Goal: Task Accomplishment & Management: Manage account settings

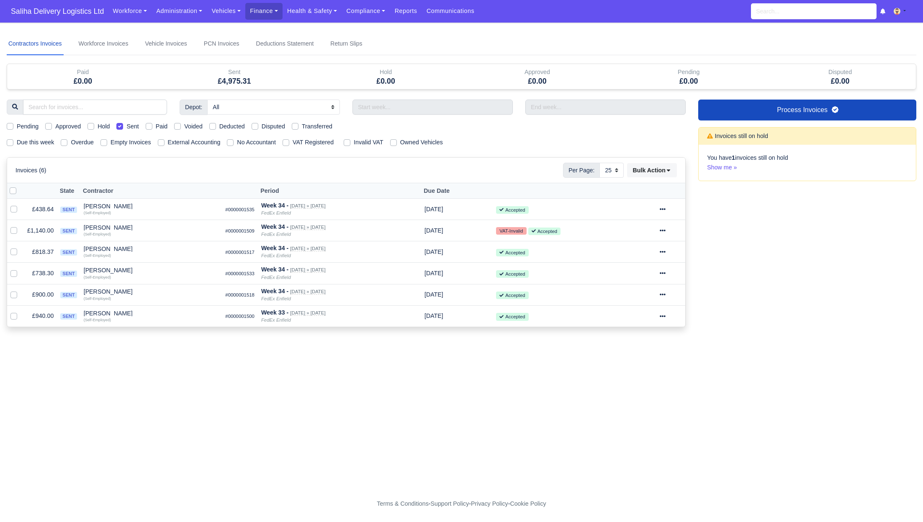
select select "25"
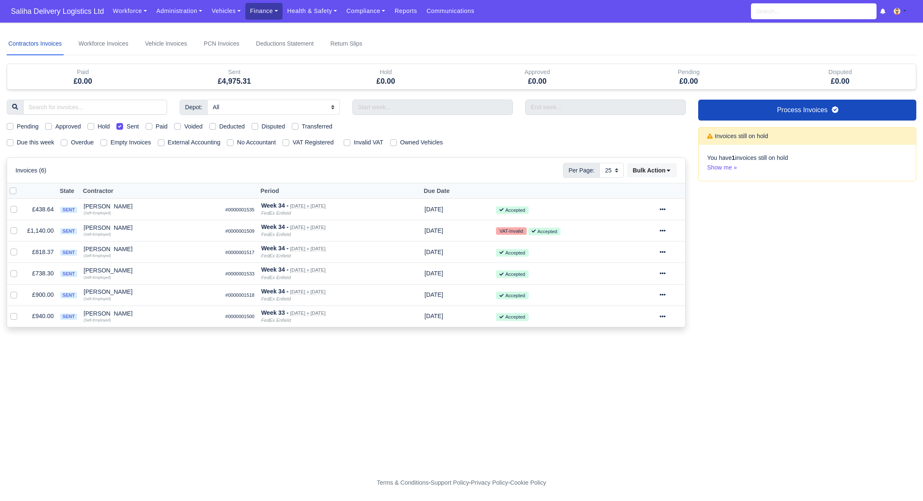
drag, startPoint x: 254, startPoint y: 9, endPoint x: 257, endPoint y: 13, distance: 5.6
click at [253, 9] on link "Finance" at bounding box center [263, 11] width 37 height 16
click at [278, 31] on link "Invoices" at bounding box center [283, 30] width 68 height 18
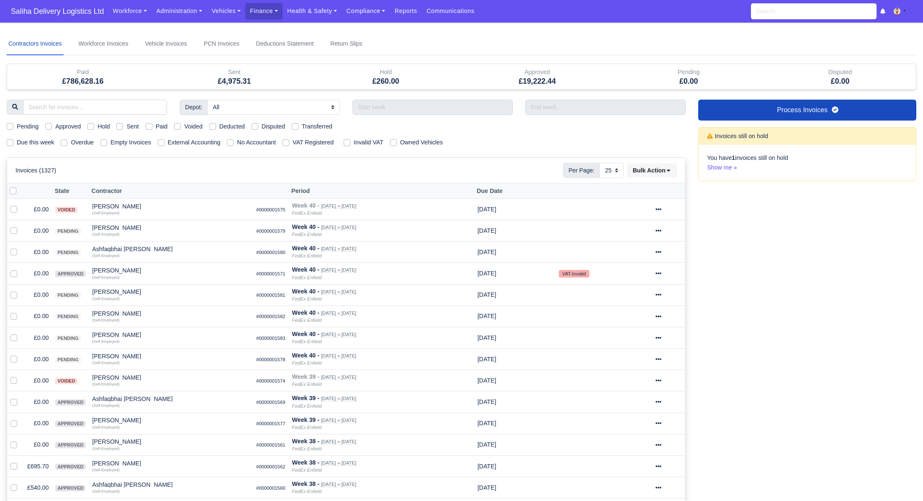
select select "25"
click at [17, 125] on label "Pending" at bounding box center [28, 127] width 22 height 10
click at [7, 125] on input "Pending" at bounding box center [10, 125] width 7 height 7
checkbox input "true"
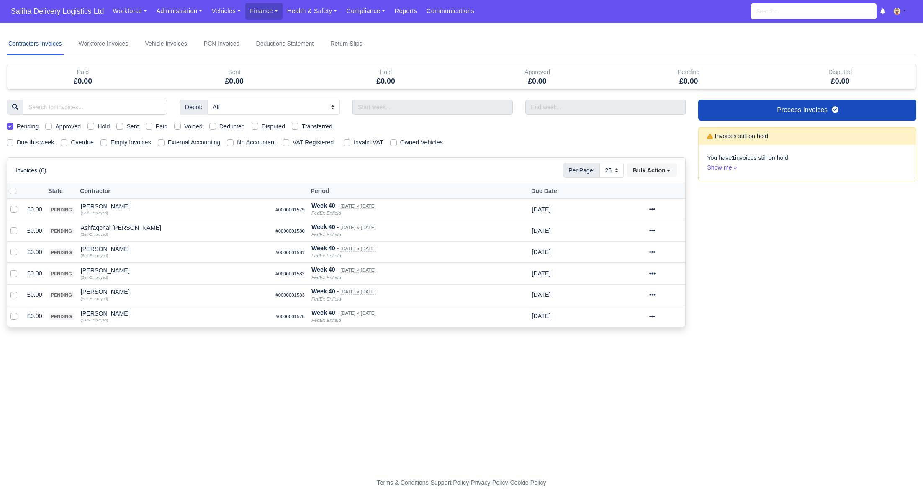
click at [20, 186] on label at bounding box center [20, 186] width 0 height 0
click at [12, 187] on input "checkbox" at bounding box center [13, 189] width 7 height 7
checkbox input "true"
click at [665, 170] on button "Bulk Action" at bounding box center [652, 170] width 50 height 14
click at [636, 210] on div "Approve" at bounding box center [640, 211] width 75 height 13
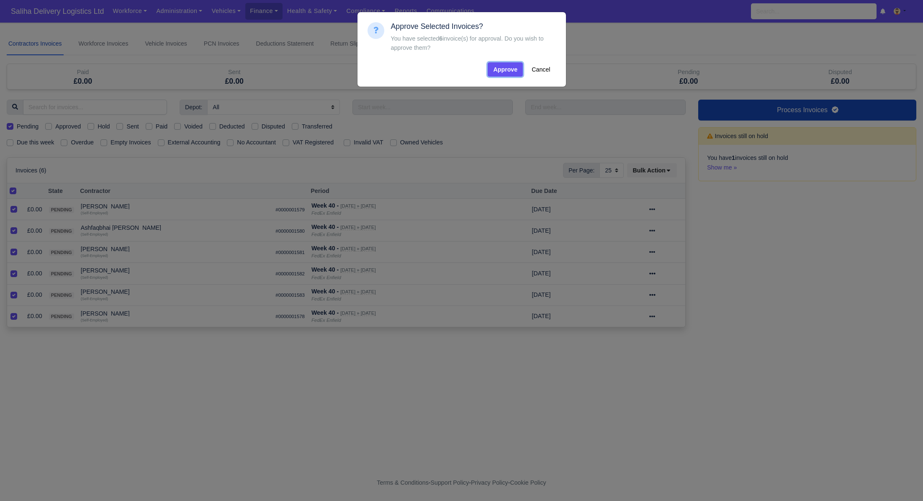
click at [506, 69] on button "Approve" at bounding box center [505, 69] width 35 height 14
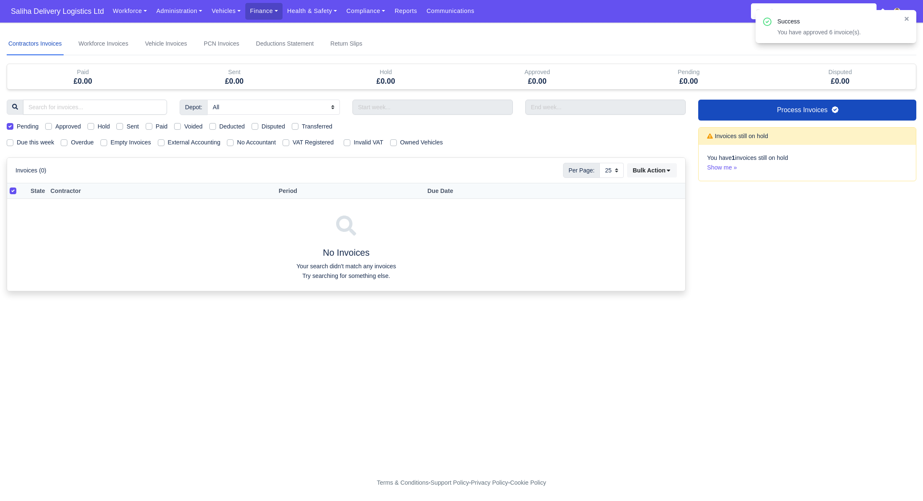
drag, startPoint x: 9, startPoint y: 125, endPoint x: 62, endPoint y: 134, distance: 53.9
click at [17, 125] on label "Pending" at bounding box center [28, 127] width 22 height 10
click at [10, 125] on input "Pending" at bounding box center [10, 125] width 7 height 7
checkbox input "false"
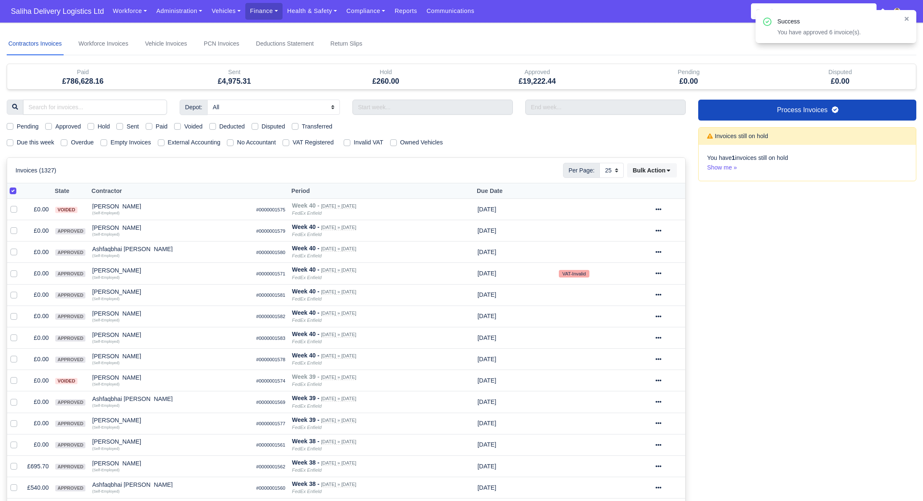
click at [126, 126] on label "Sent" at bounding box center [132, 127] width 12 height 10
click at [121, 126] on input "Sent" at bounding box center [119, 125] width 7 height 7
checkbox input "true"
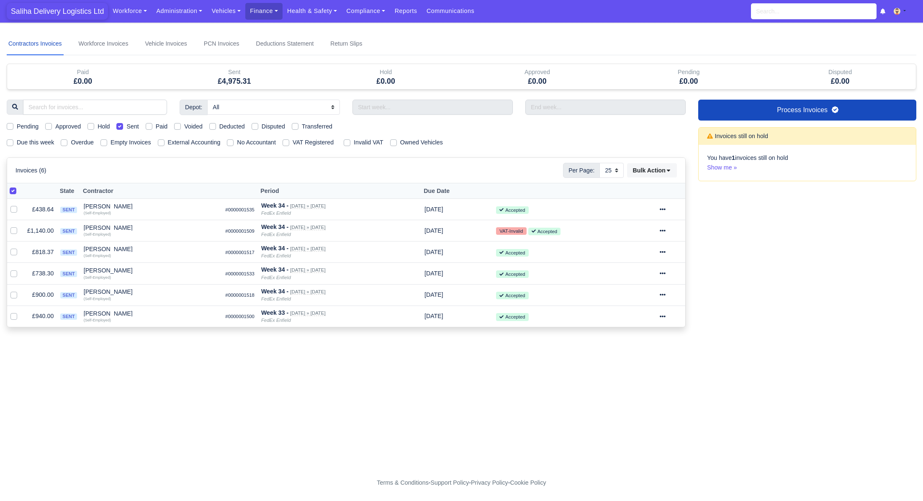
click at [48, 13] on span "Saliha Delivery Logistics Ltd" at bounding box center [57, 11] width 101 height 17
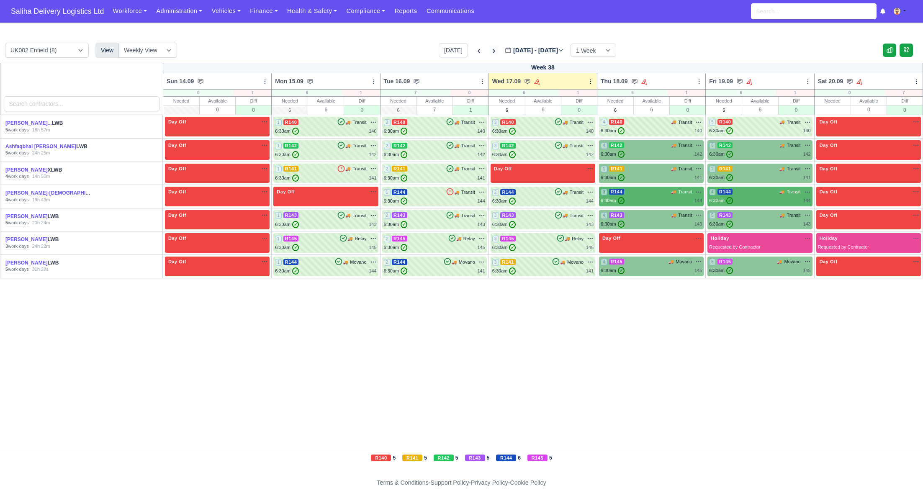
click at [490, 51] on icon at bounding box center [494, 51] width 8 height 8
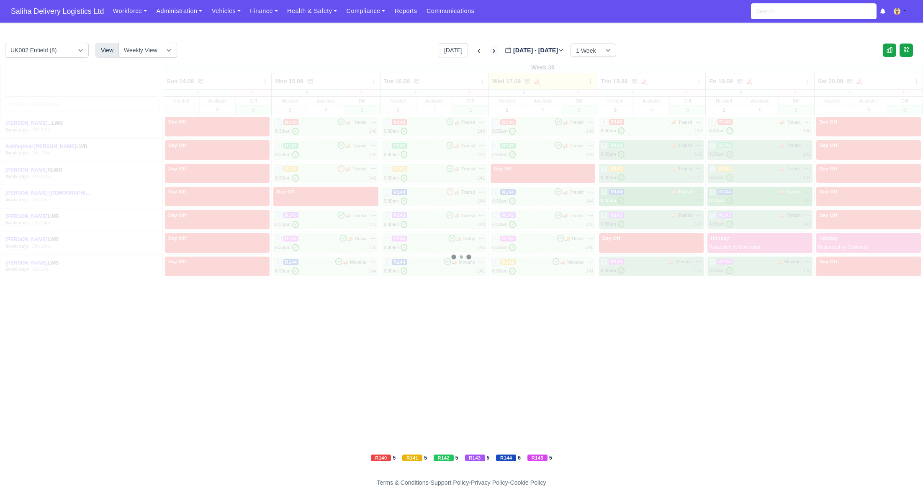
type input "[DATE]"
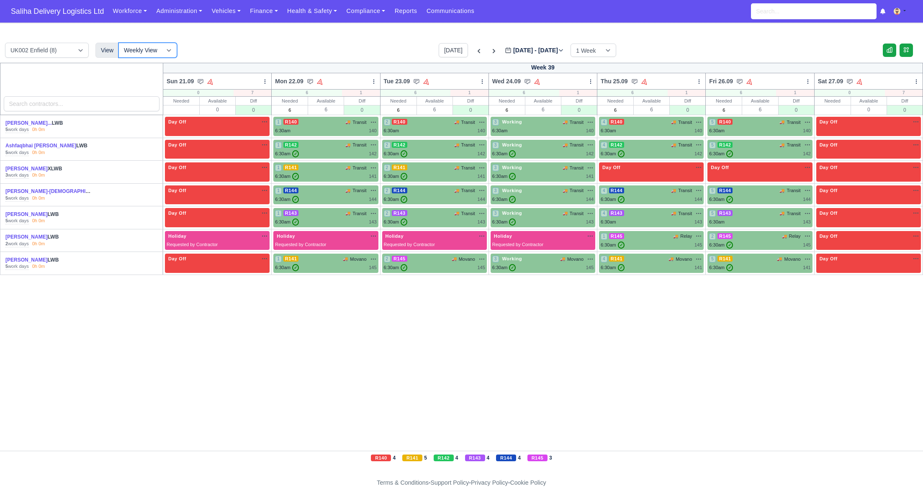
click at [165, 50] on select "Weekly View Wave times Daily Roster" at bounding box center [147, 50] width 59 height 15
select select "roster"
click at [118, 43] on select "Weekly View Wave times Daily Roster" at bounding box center [147, 50] width 59 height 15
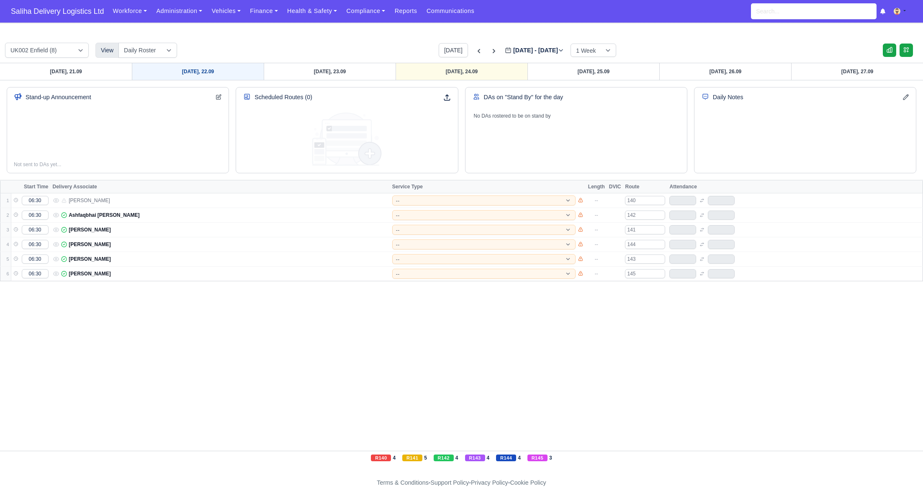
click at [200, 72] on link "[DATE], 22.09" at bounding box center [198, 71] width 132 height 17
type input "[DATE]"
select select "15"
select select "12"
select select "1"
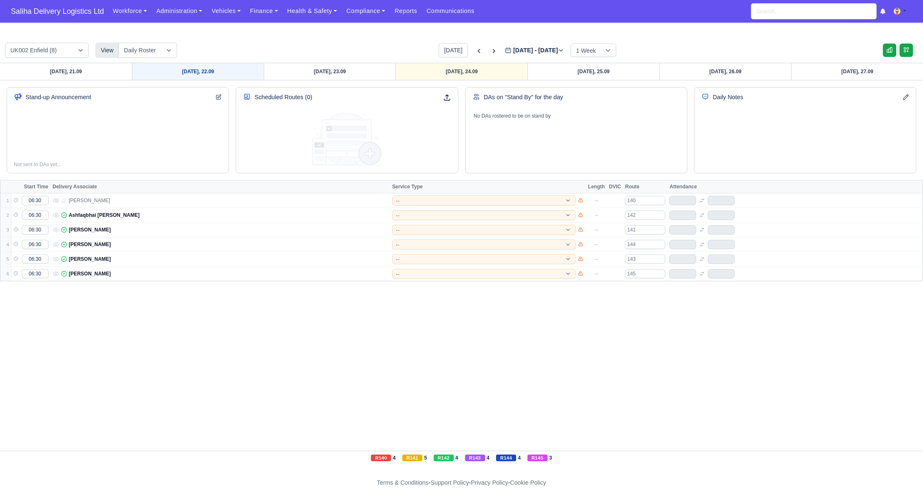
select select "5"
select select "4"
select select "1"
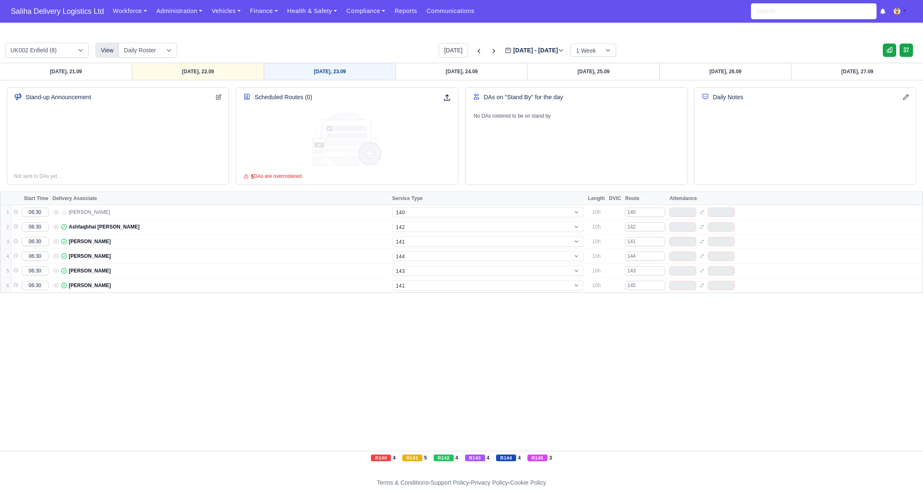
click at [303, 71] on link "[DATE], 23.09" at bounding box center [330, 71] width 132 height 17
type input "[DATE]"
select select "15"
select select "12"
select select "1"
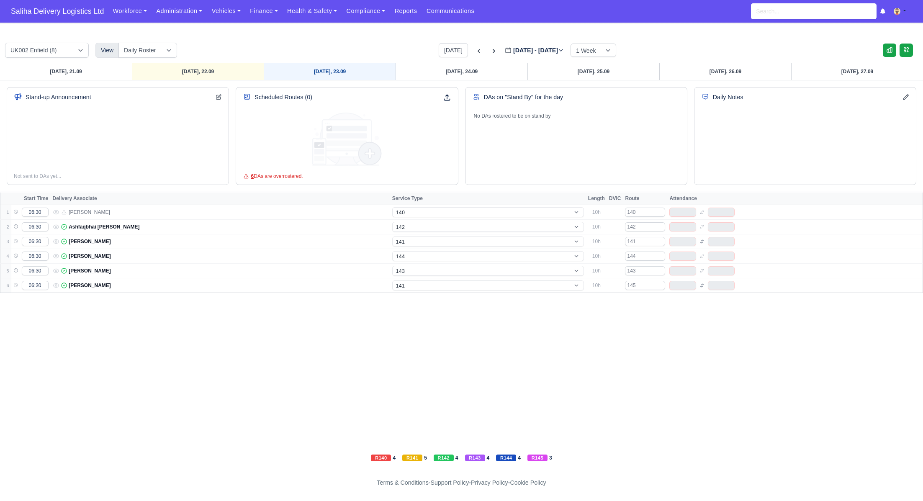
select select "5"
select select "4"
select select "17"
click at [446, 72] on link "[DATE], 24.09" at bounding box center [462, 71] width 132 height 17
type input "[DATE]"
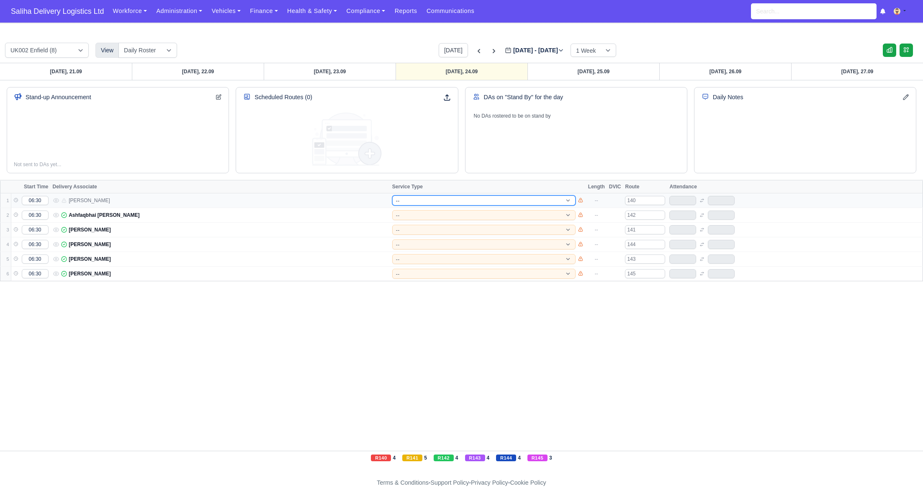
click at [432, 197] on select "-- 141 143 144 AdHoc 142 140 Supervisor 145" at bounding box center [483, 200] width 183 height 10
select select "15"
click at [392, 195] on select "-- 141 143 144 AdHoc 142 140 Supervisor 145" at bounding box center [483, 200] width 183 height 10
click at [412, 214] on select "-- 141 143 144 AdHoc 142 140 Supervisor 145" at bounding box center [483, 215] width 183 height 10
select select "15"
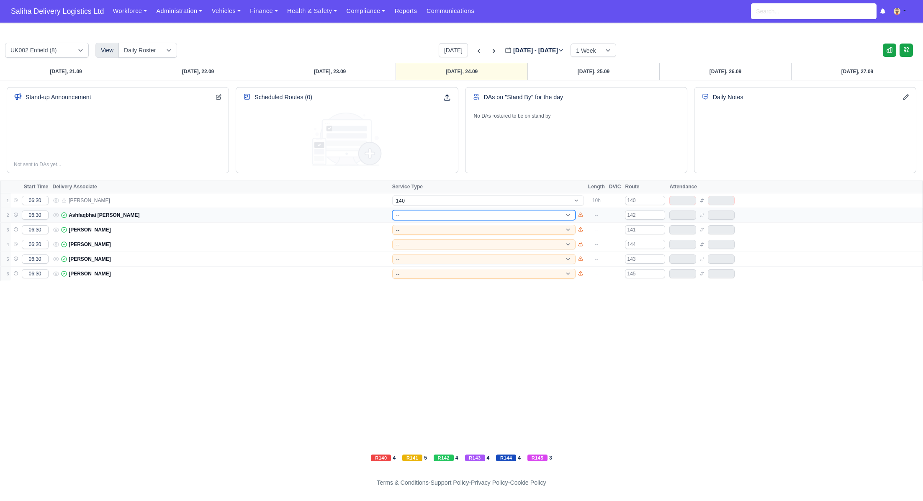
select select "12"
click at [392, 210] on select "-- 141 143 144 AdHoc 142 140 Supervisor 145" at bounding box center [483, 215] width 183 height 10
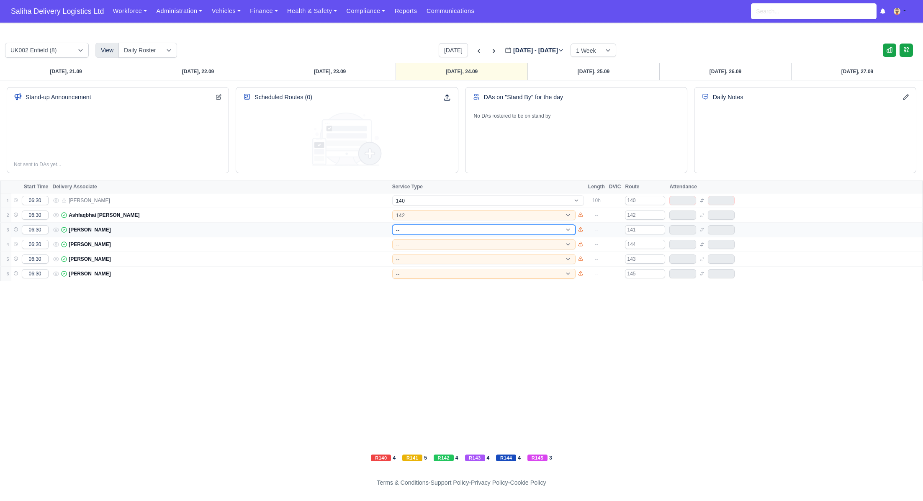
click at [412, 228] on select "-- 141 143 144 AdHoc 142 140 Supervisor 145" at bounding box center [483, 230] width 183 height 10
select select "12"
select select "1"
click at [392, 225] on select "-- 141 143 144 AdHoc 142 140 Supervisor 145" at bounding box center [483, 230] width 183 height 10
click at [414, 240] on select "-- 141 143 144 AdHoc 142 140 Supervisor 145" at bounding box center [483, 244] width 183 height 10
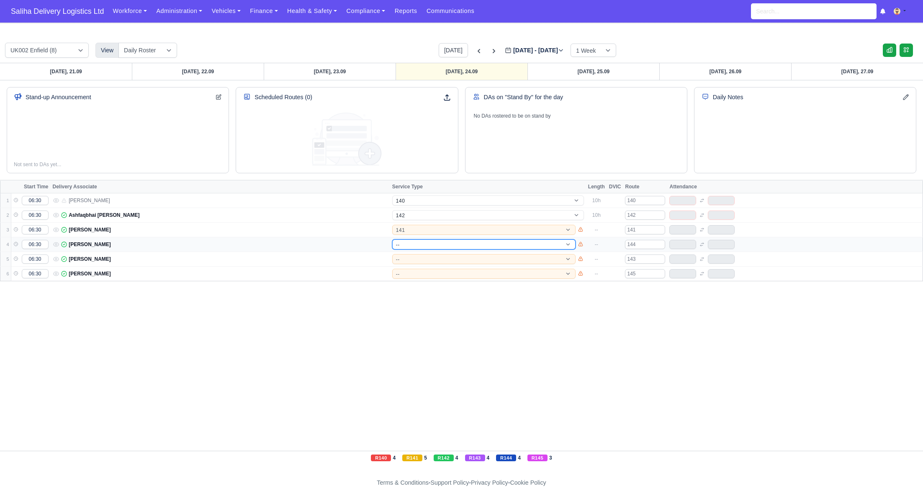
select select "1"
select select "5"
click at [392, 239] on select "-- 141 143 144 AdHoc 142 140 Supervisor 145" at bounding box center [483, 244] width 183 height 10
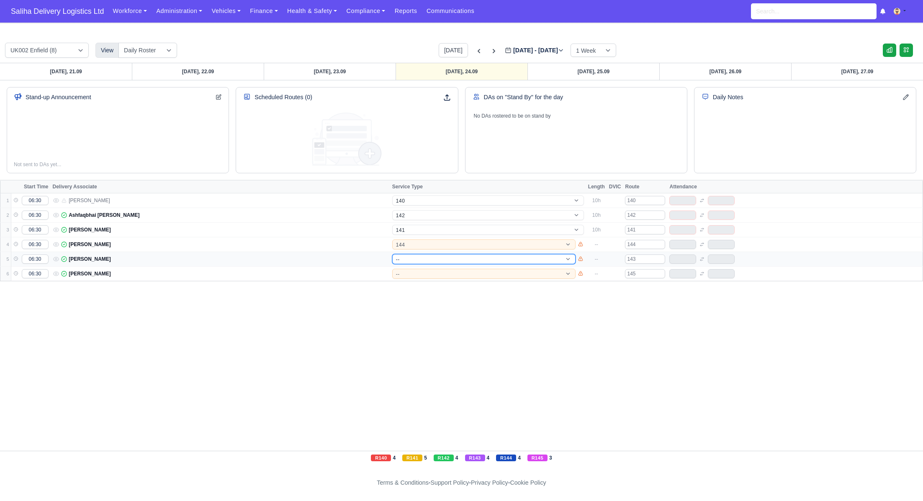
click at [412, 258] on select "-- 141 143 144 AdHoc 142 140 Supervisor 145" at bounding box center [483, 259] width 183 height 10
select select "5"
select select "4"
click at [392, 254] on select "-- 141 143 144 AdHoc 142 140 Supervisor 145" at bounding box center [483, 259] width 183 height 10
click at [415, 271] on select "-- 141 143 144 AdHoc 142 140 Supervisor 145" at bounding box center [483, 274] width 183 height 10
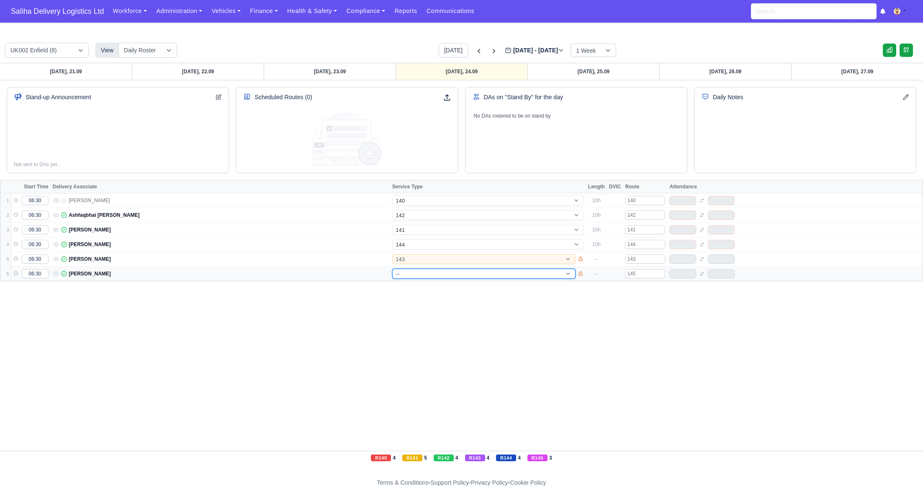
select select "4"
select select "1"
click at [392, 269] on select "-- 141 143 144 AdHoc 142 140 Supervisor 145" at bounding box center [483, 274] width 183 height 10
select select "1"
click at [602, 69] on link "[DATE], 25.09" at bounding box center [593, 71] width 132 height 17
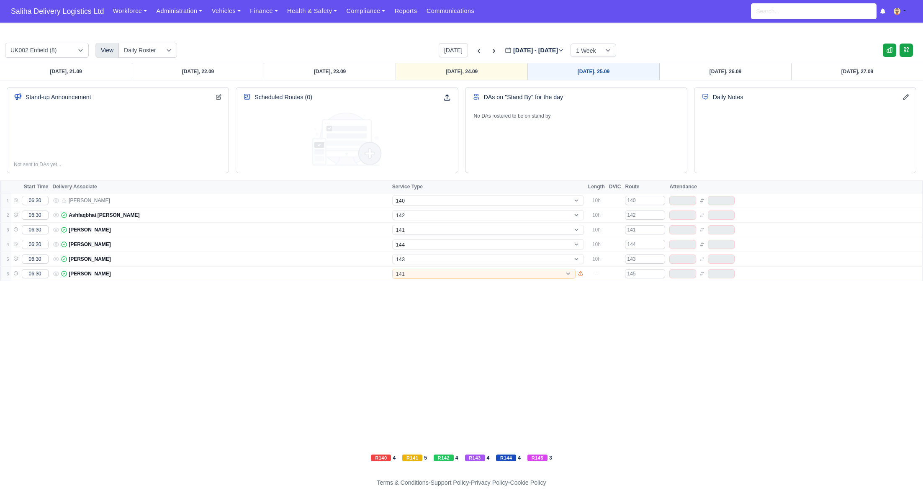
type input "[DATE]"
select select "15"
select select "12"
select select "5"
select select "4"
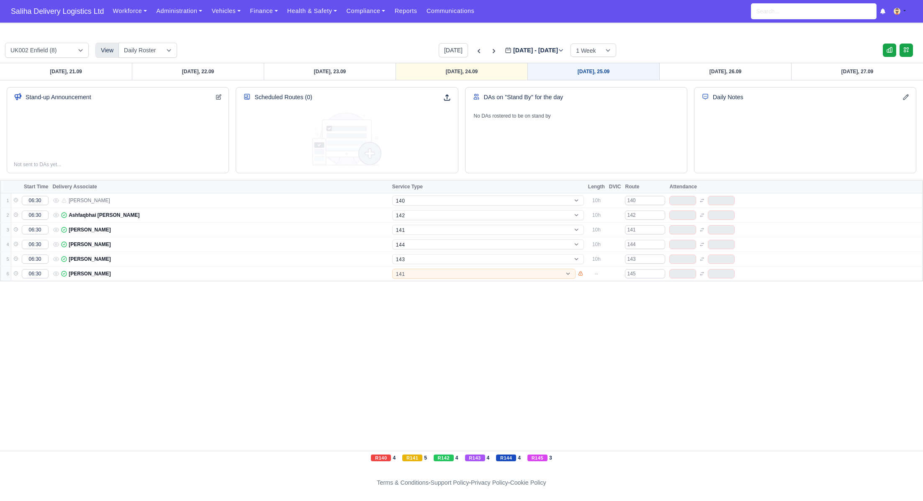
select select "17"
select select "1"
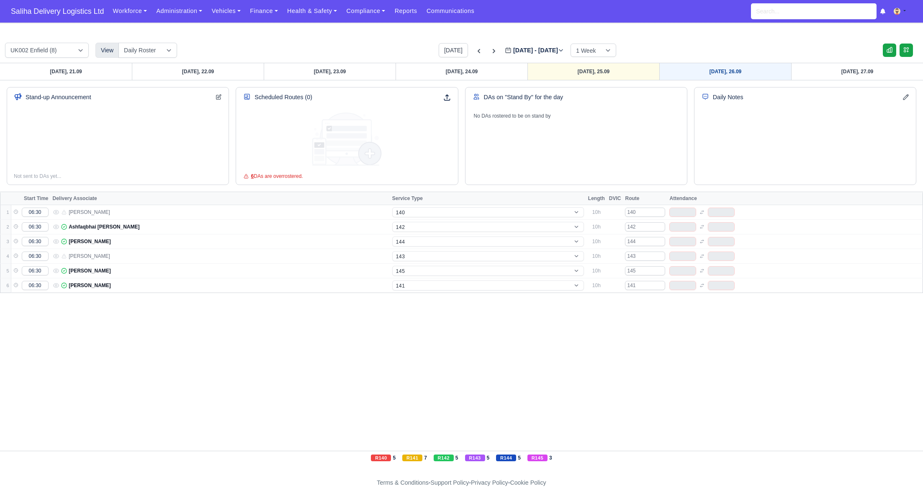
click at [709, 72] on link "[DATE], 26.09" at bounding box center [725, 71] width 132 height 17
type input "[DATE]"
select select "15"
select select "12"
select select "5"
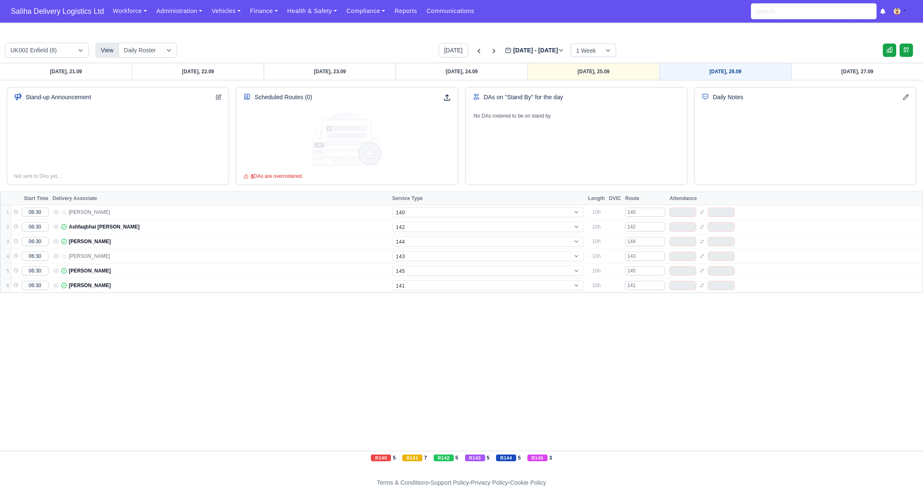
select select "4"
select select "17"
select select "1"
click at [490, 50] on icon at bounding box center [494, 51] width 8 height 8
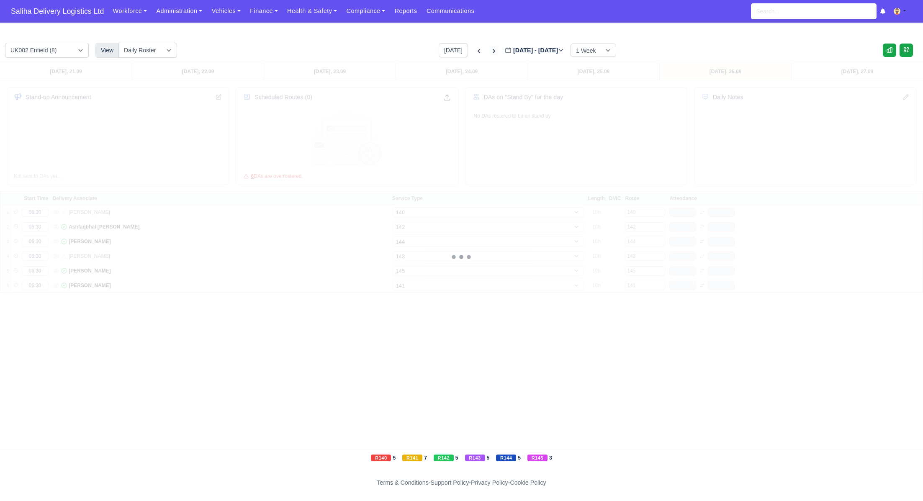
type input "[DATE]"
select select "15"
select select "12"
select select "5"
select select "4"
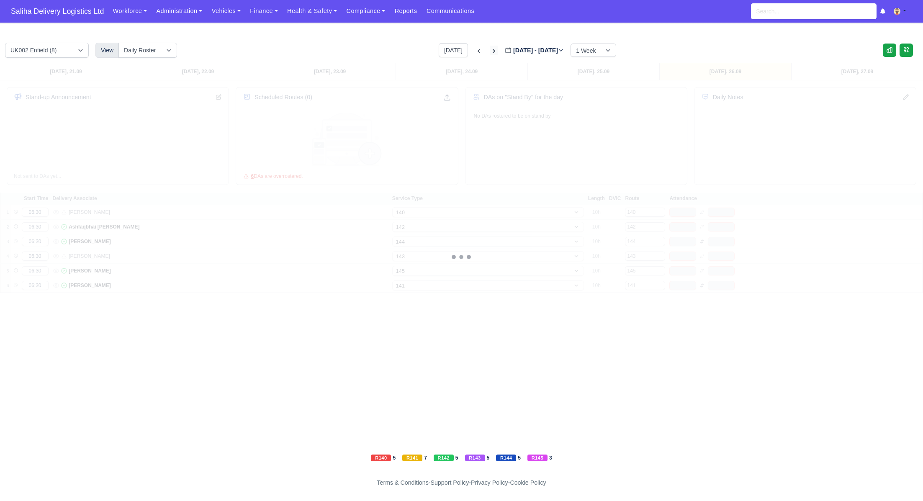
select select "17"
select select "1"
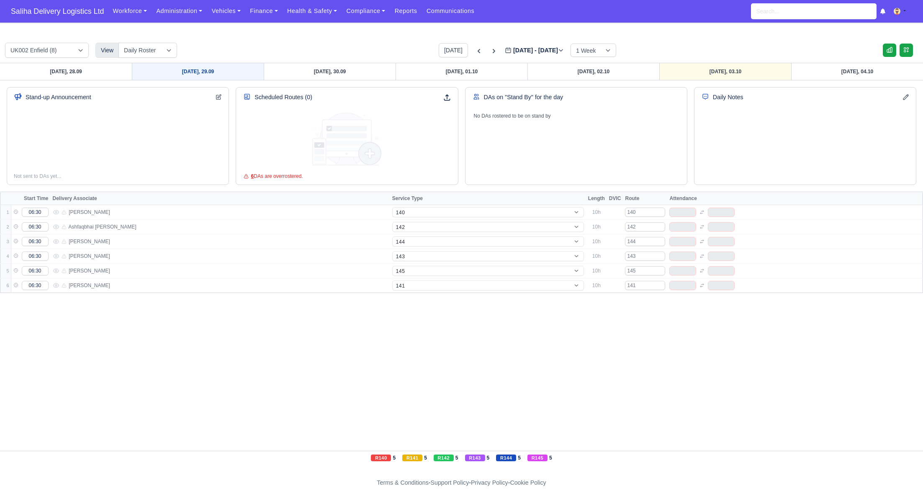
drag, startPoint x: 162, startPoint y: 68, endPoint x: 167, endPoint y: 68, distance: 4.2
click at [162, 68] on link "[DATE], 29.09" at bounding box center [198, 71] width 132 height 17
type input "[DATE]"
select select "15"
select select "12"
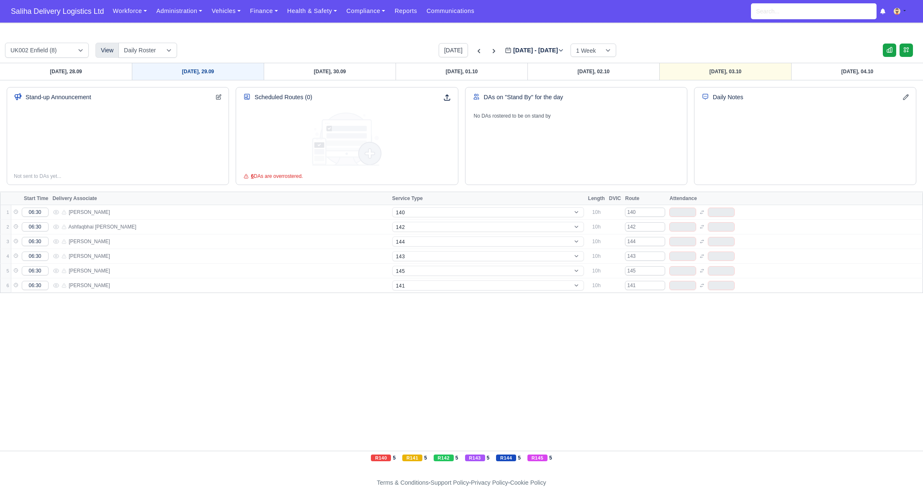
select select "5"
select select "4"
select select "17"
select select "1"
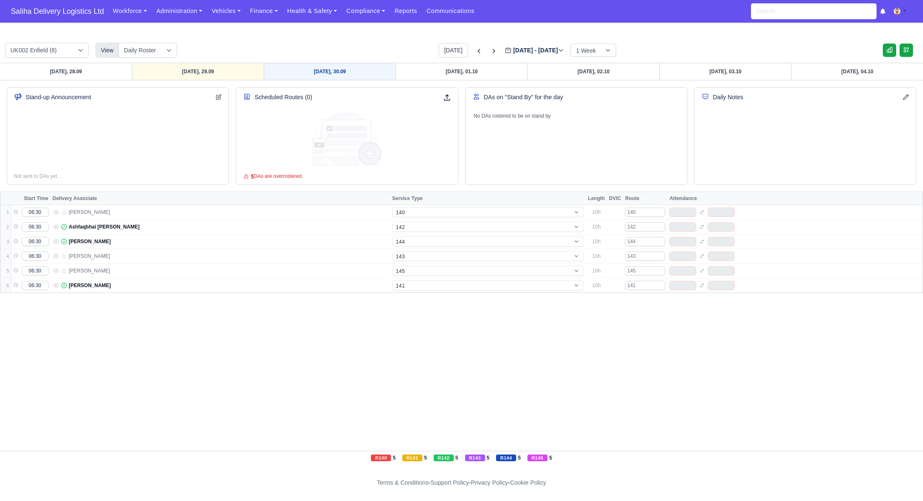
click at [312, 67] on link "[DATE], 30.09" at bounding box center [330, 71] width 132 height 17
type input "[DATE]"
select select "15"
select select "12"
select select "5"
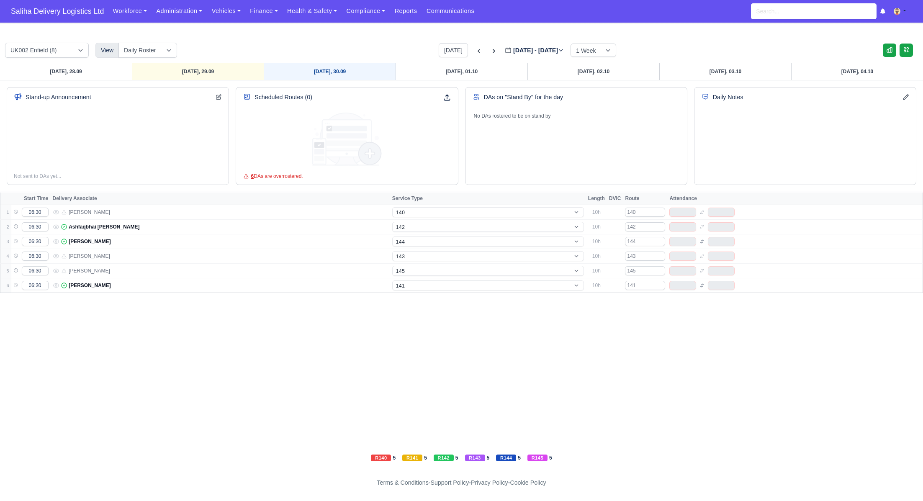
select select "4"
select select "17"
select select "1"
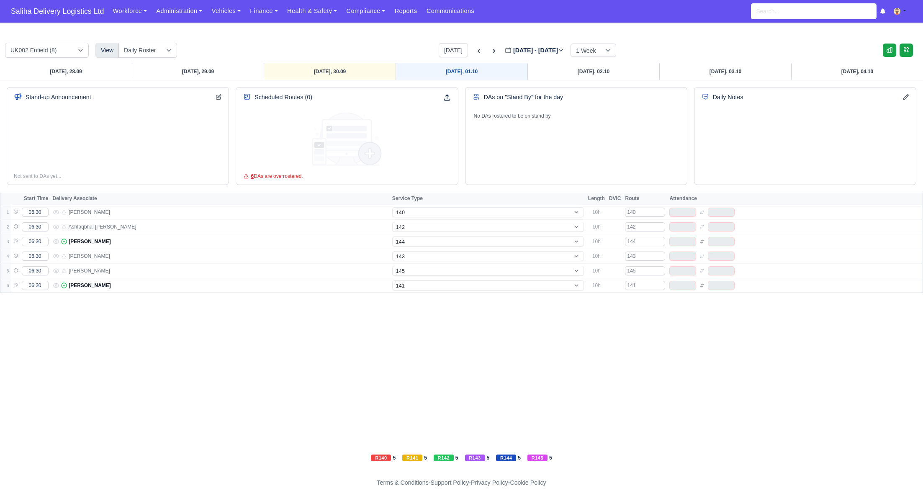
click at [439, 69] on link "[DATE], 01.10" at bounding box center [462, 71] width 132 height 17
type input "[DATE]"
select select "15"
select select "12"
select select "5"
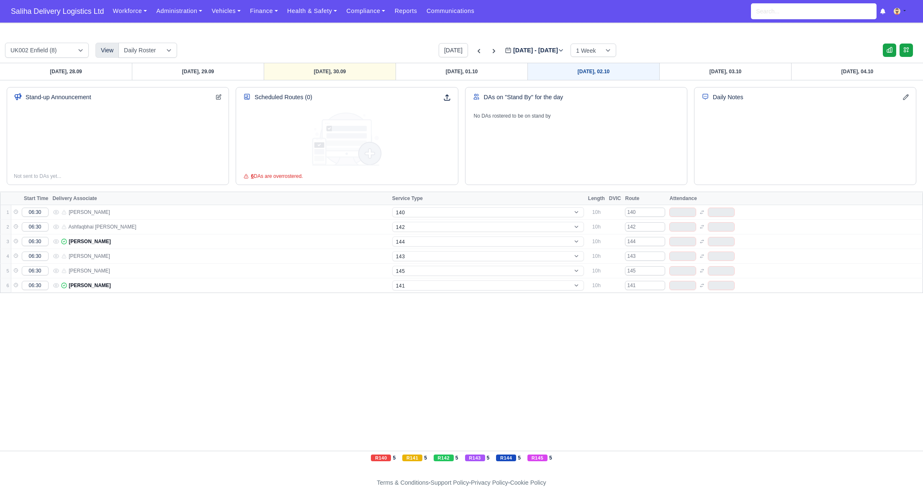
select select "4"
select select "17"
select select "1"
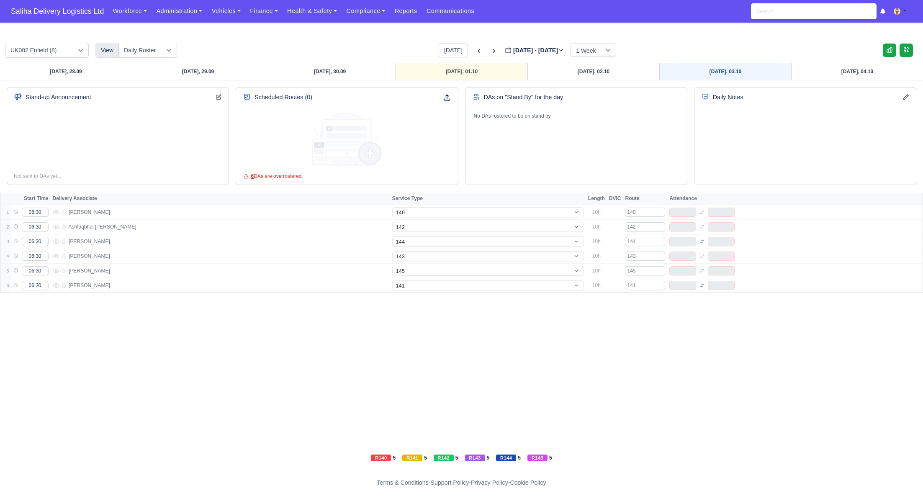
click at [748, 78] on link "[DATE], 03.10" at bounding box center [725, 71] width 132 height 17
type input "[DATE]"
select select "15"
select select "12"
select select "5"
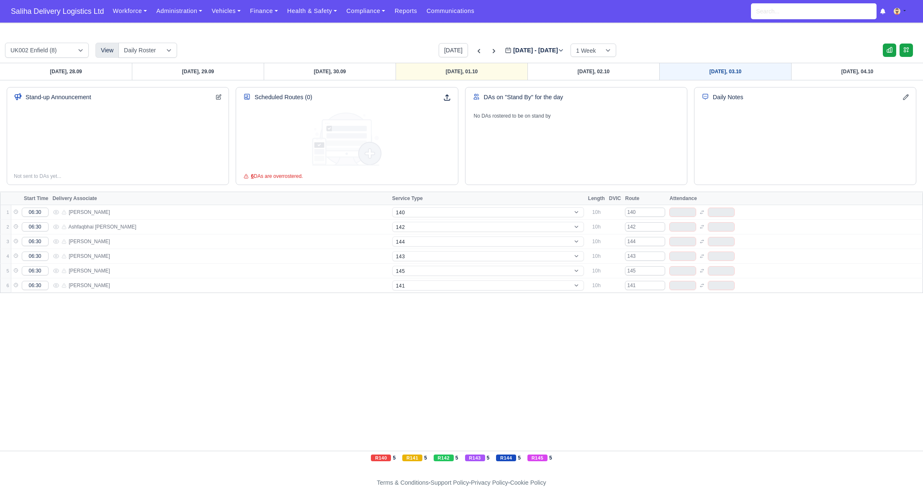
select select "4"
select select "17"
select select "1"
click at [490, 53] on icon at bounding box center [494, 51] width 8 height 8
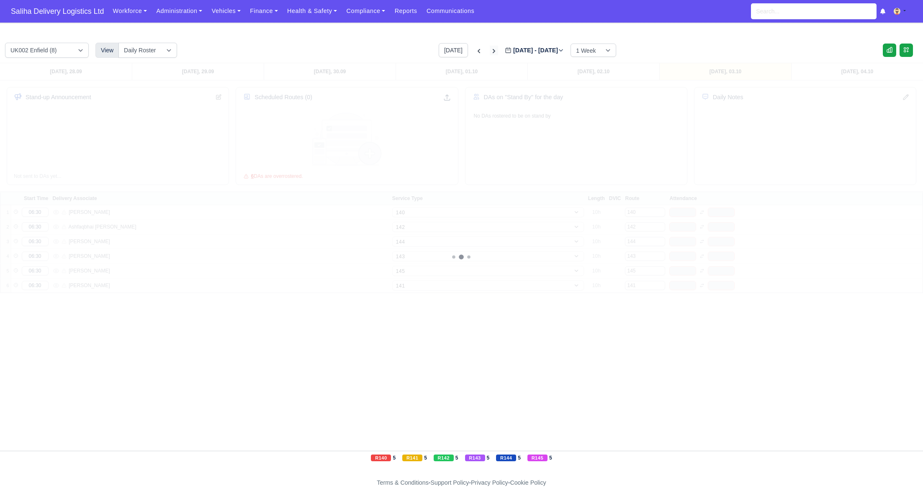
type input "[DATE]"
